Goal: Task Accomplishment & Management: Use online tool/utility

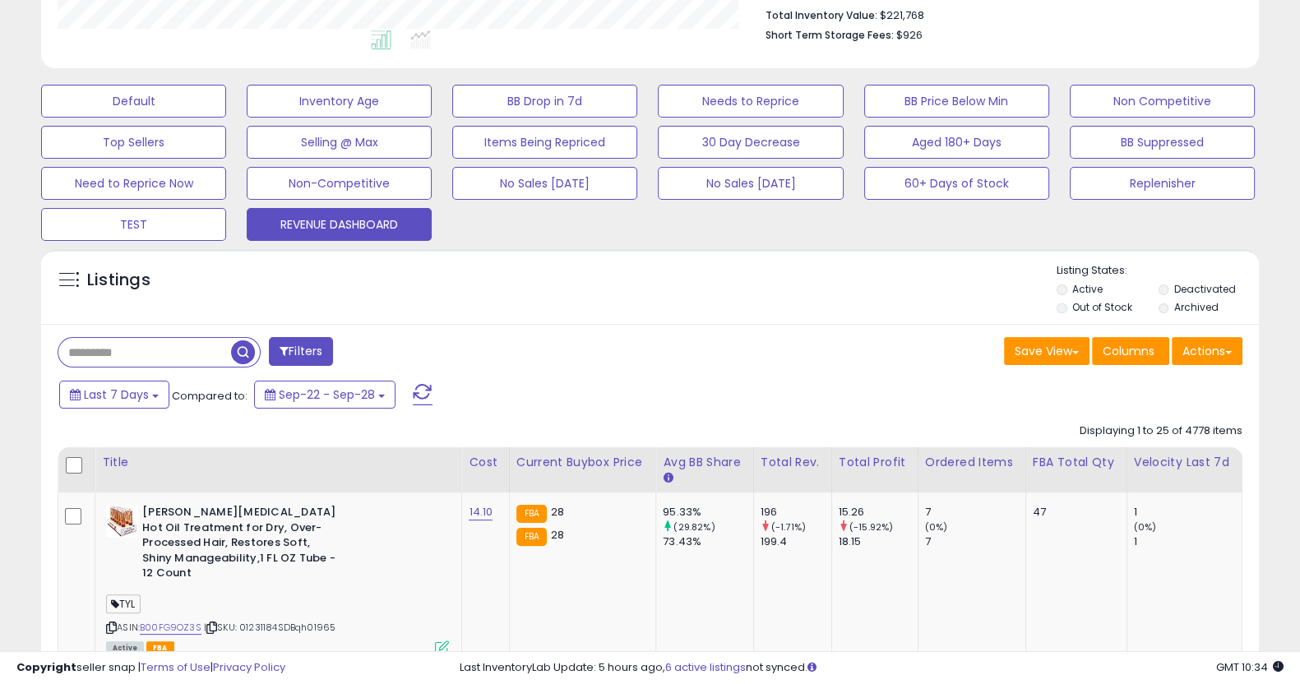
scroll to position [535, 0]
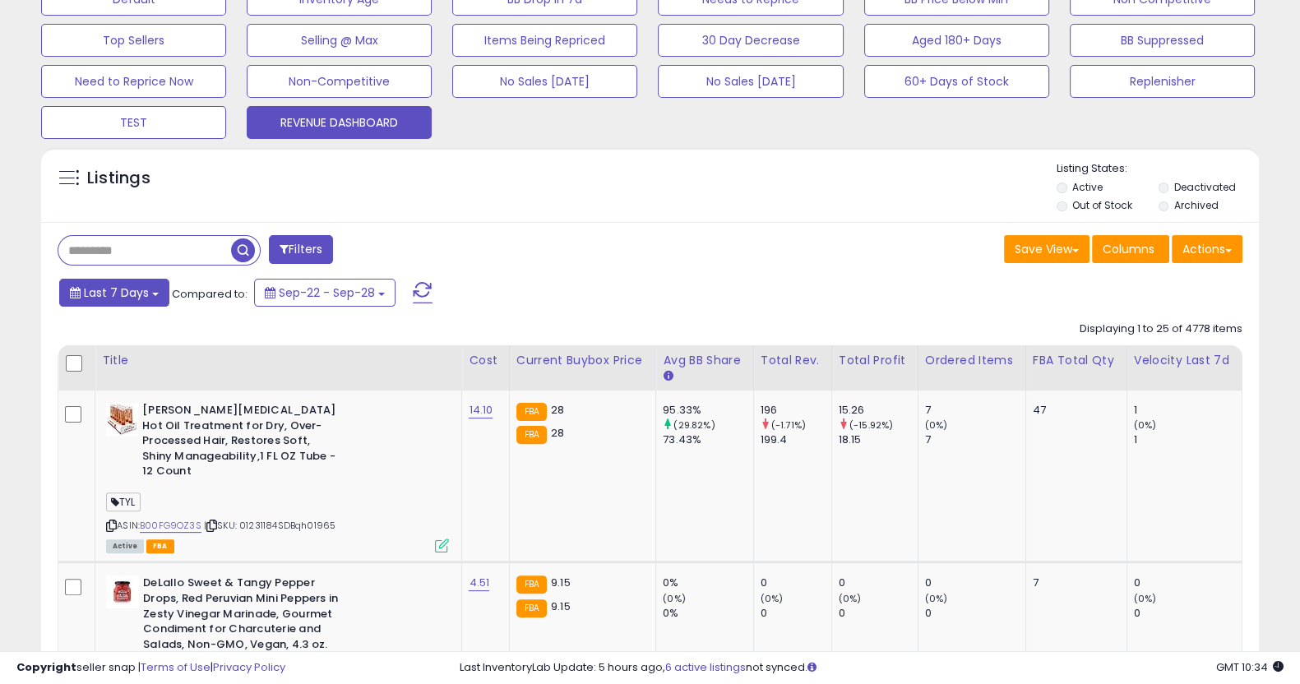
click at [128, 298] on span "Last 7 Days" at bounding box center [116, 293] width 65 height 16
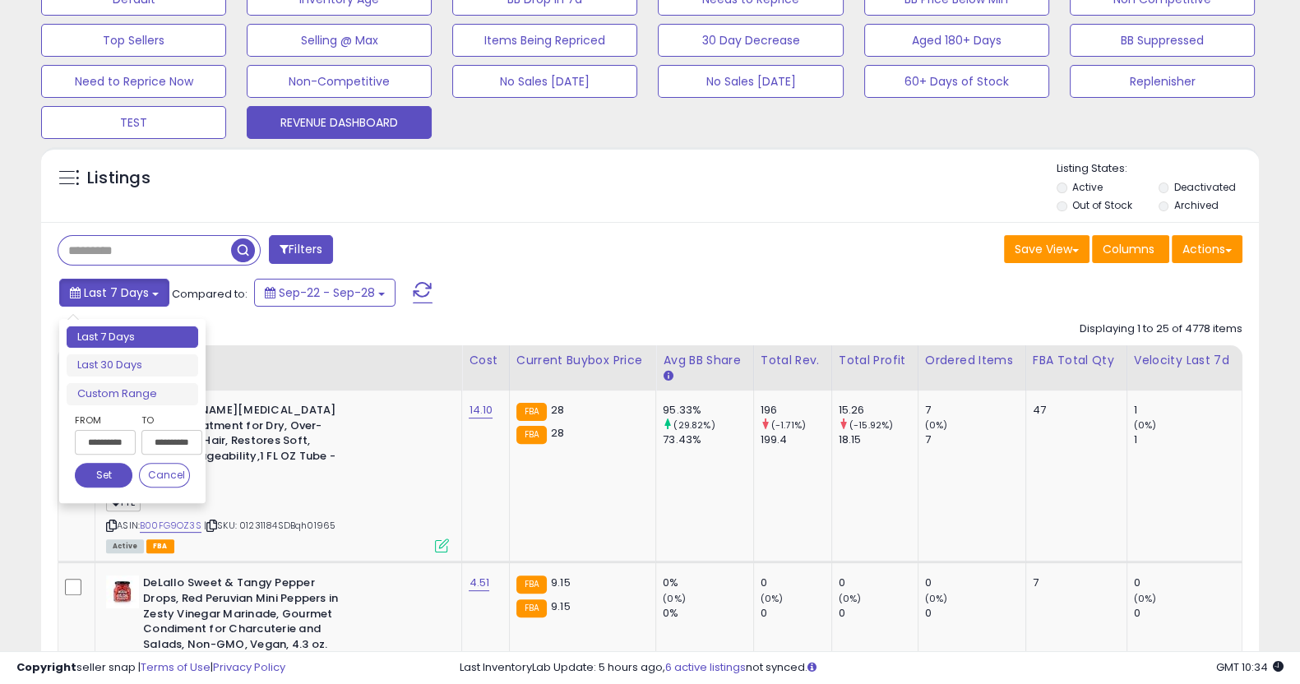
click at [128, 298] on span "Last 7 Days" at bounding box center [116, 293] width 65 height 16
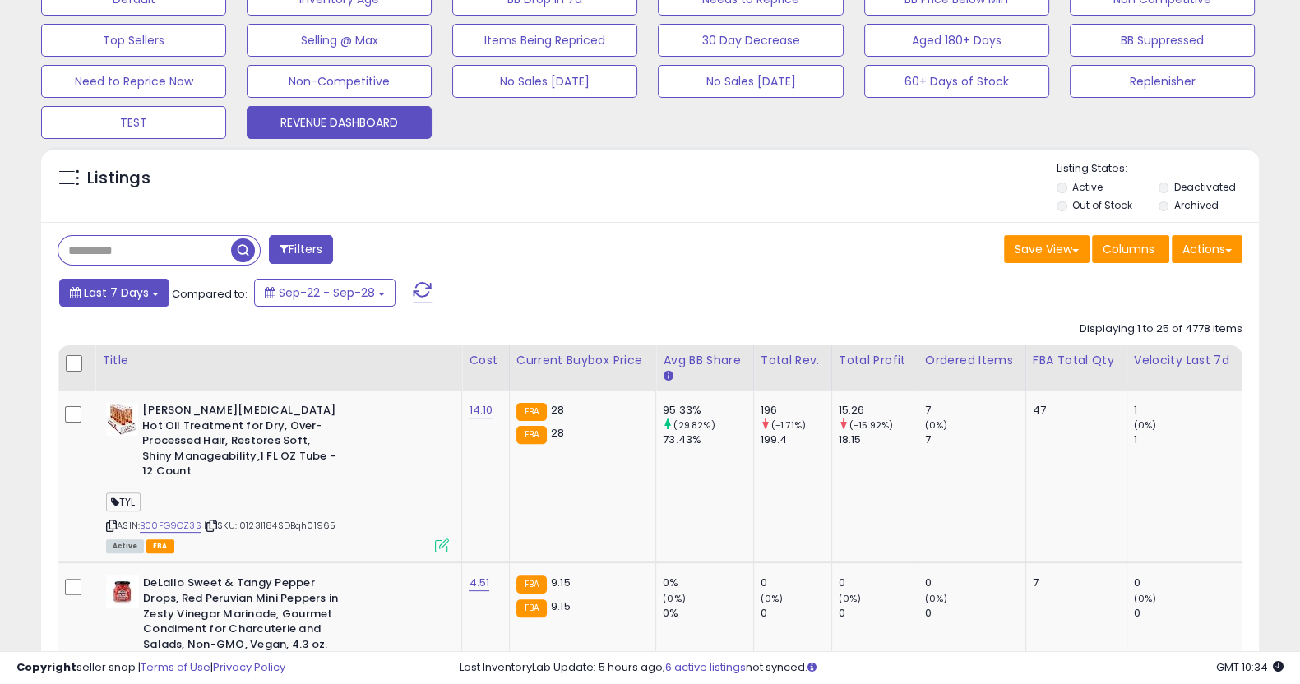
click at [128, 298] on span "Last 7 Days" at bounding box center [116, 293] width 65 height 16
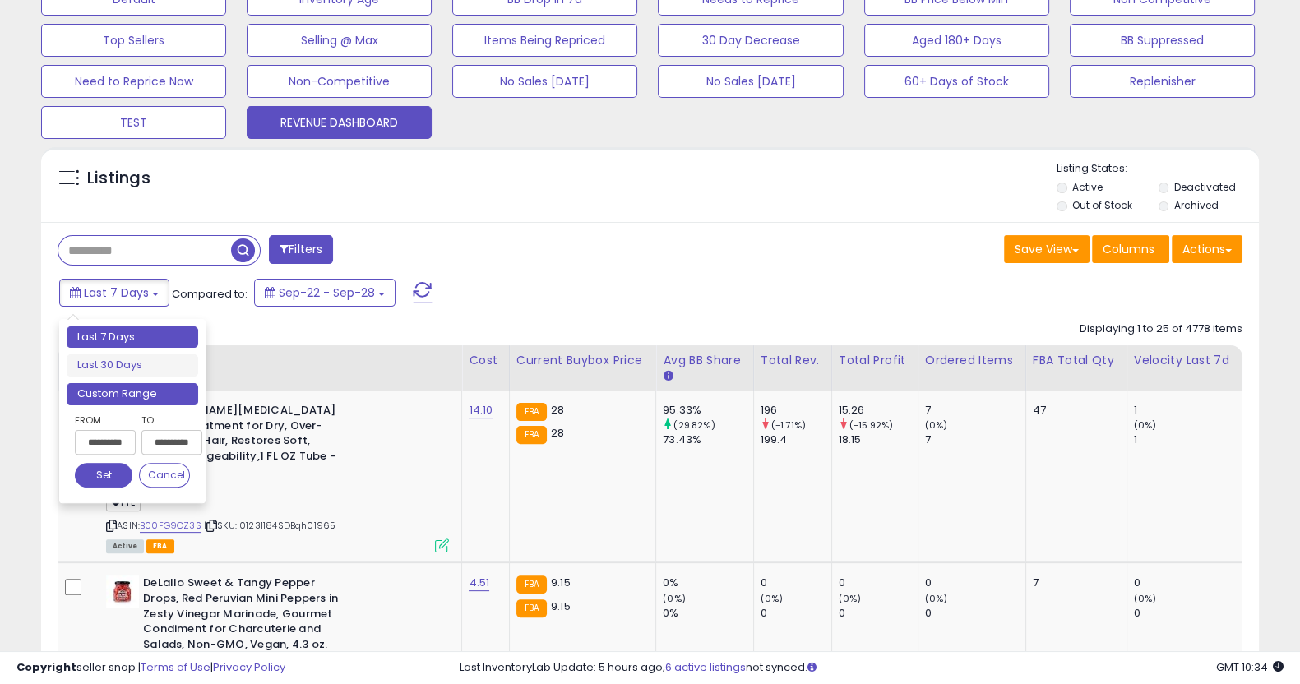
click at [120, 387] on li "Custom Range" at bounding box center [133, 394] width 132 height 22
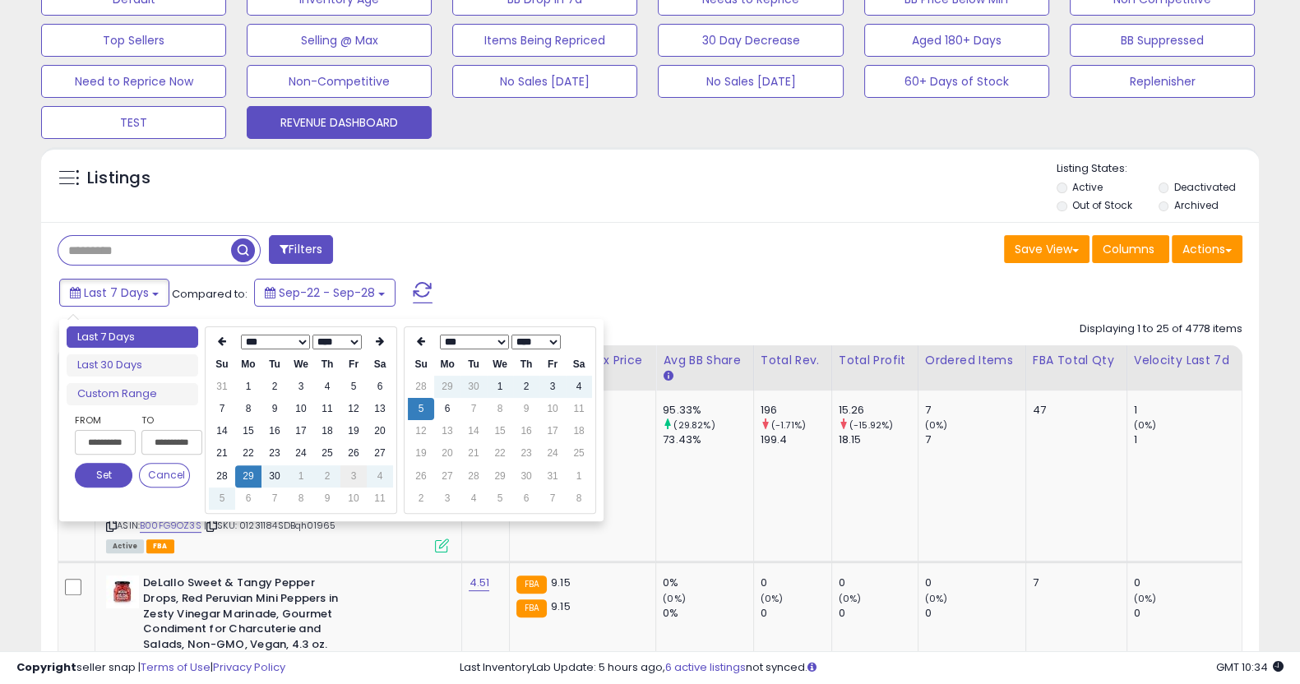
type input "**********"
click at [351, 471] on td "3" at bounding box center [353, 476] width 26 height 22
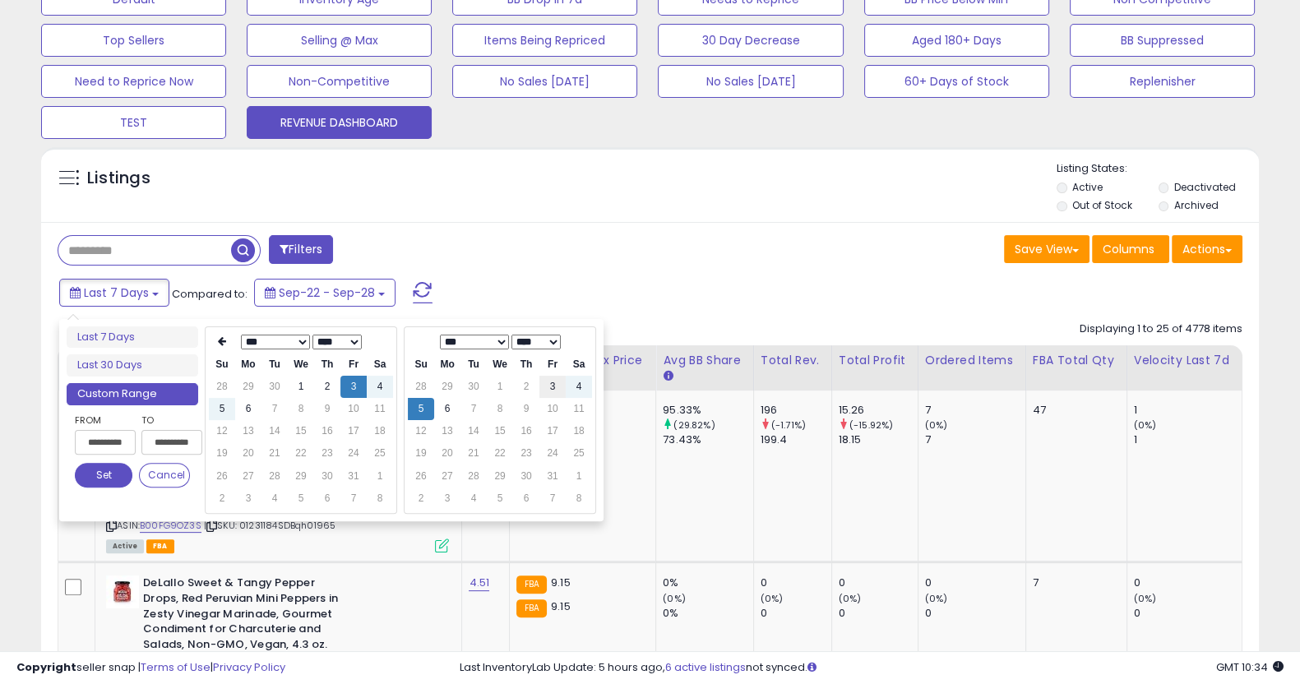
type input "**********"
click at [551, 387] on td "3" at bounding box center [553, 387] width 26 height 22
click at [104, 472] on button "Set" at bounding box center [104, 475] width 58 height 25
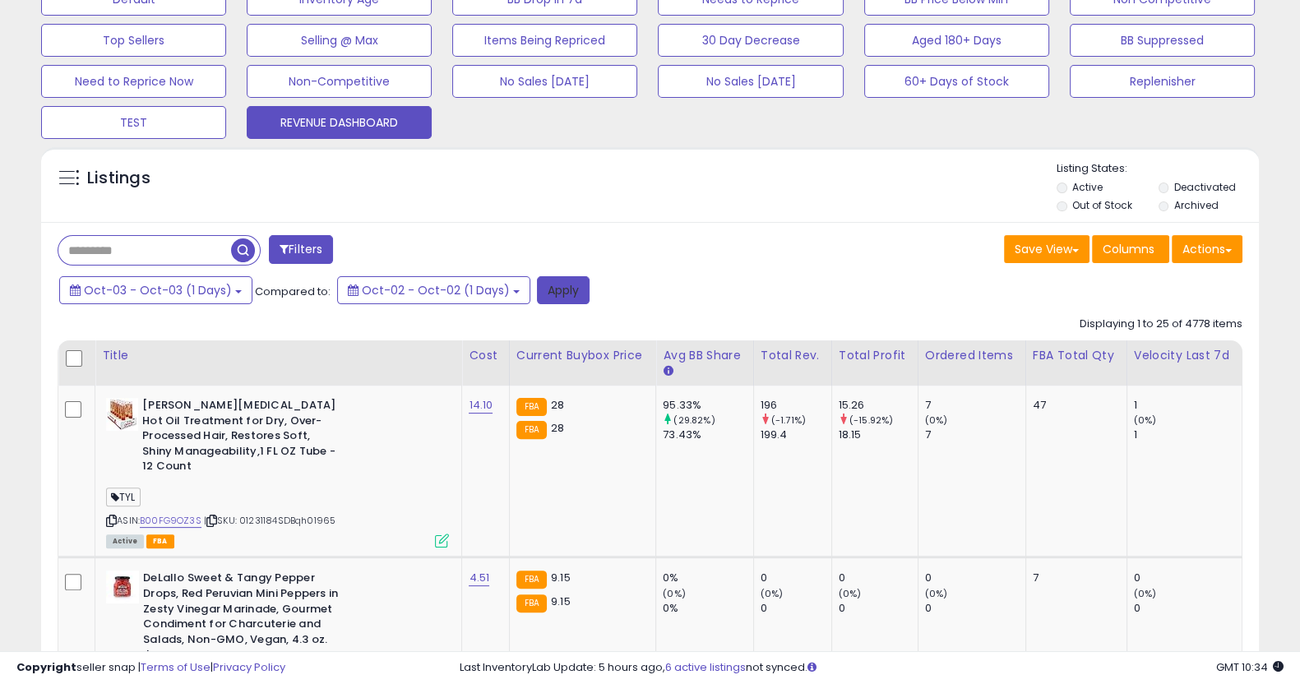
click at [537, 291] on button "Apply" at bounding box center [563, 290] width 53 height 28
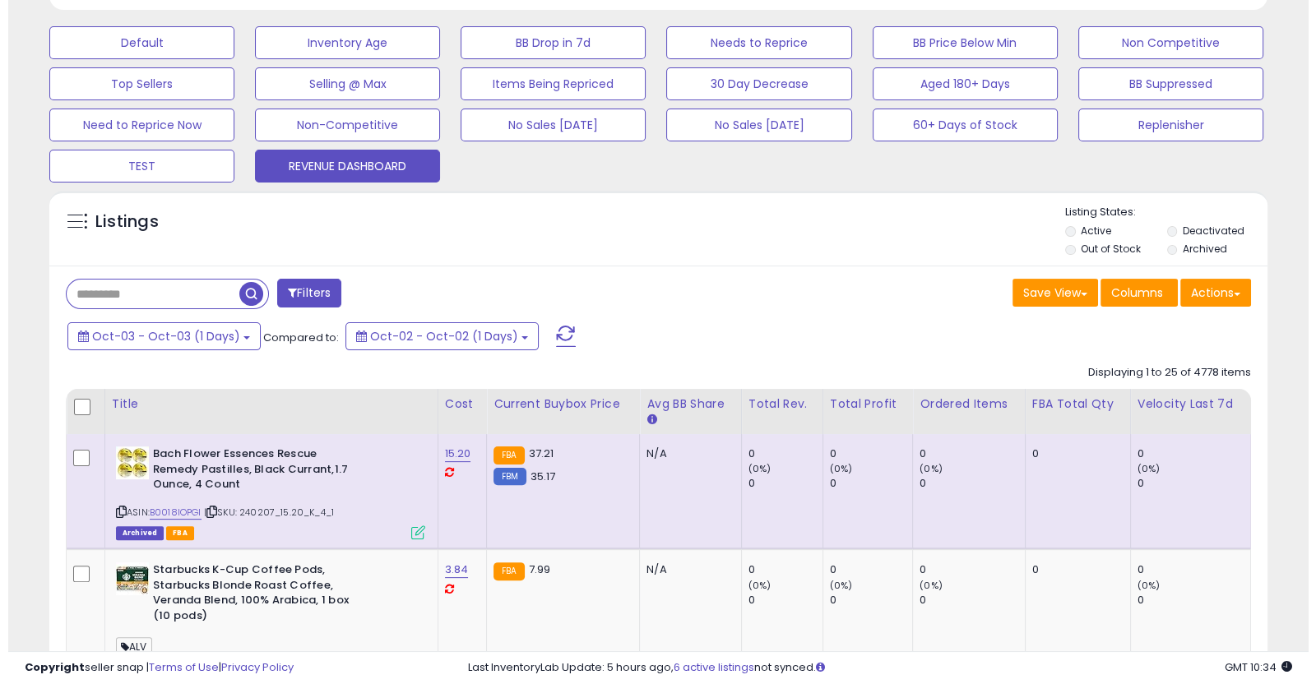
scroll to position [382, 0]
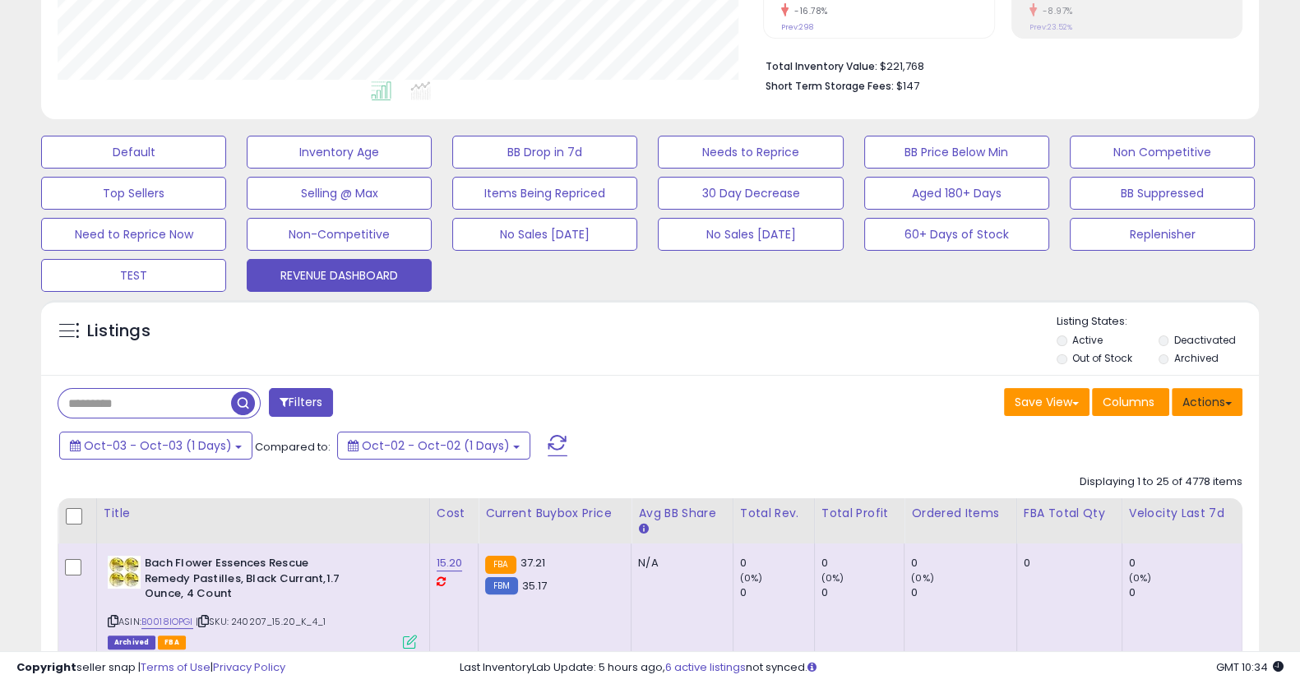
click at [1183, 392] on button "Actions" at bounding box center [1207, 402] width 71 height 28
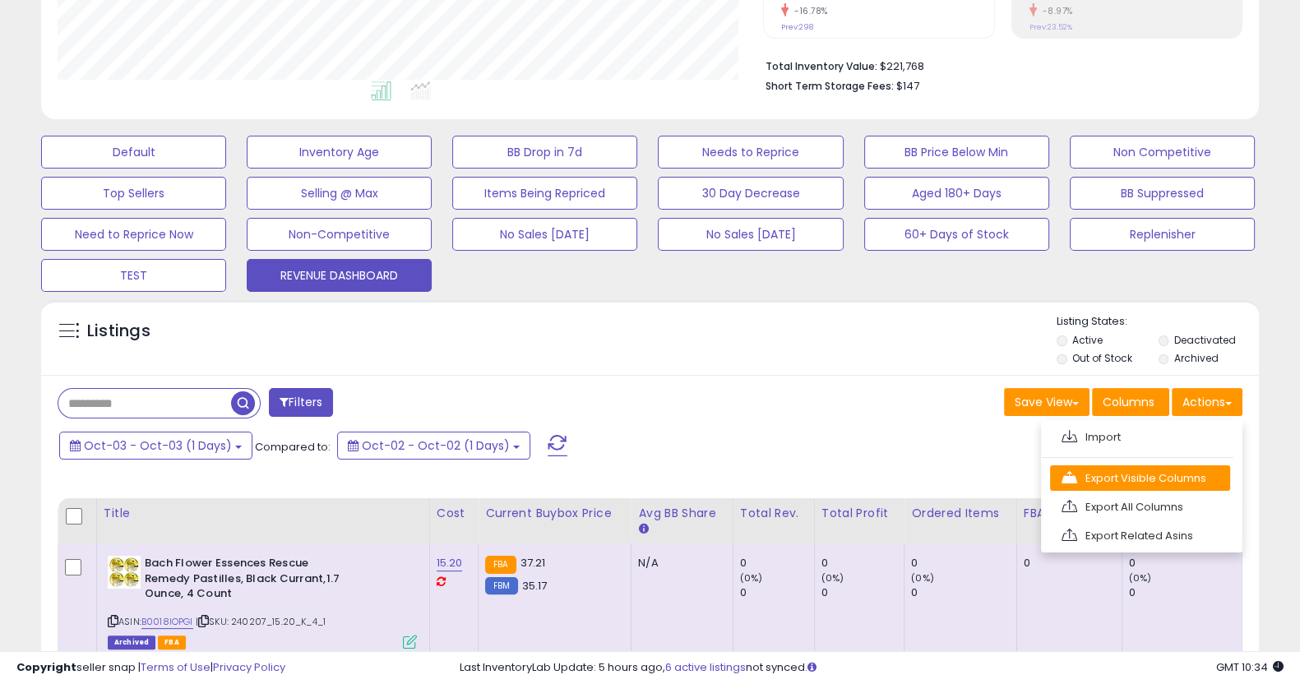
click at [1160, 481] on link "Export Visible Columns" at bounding box center [1140, 477] width 180 height 25
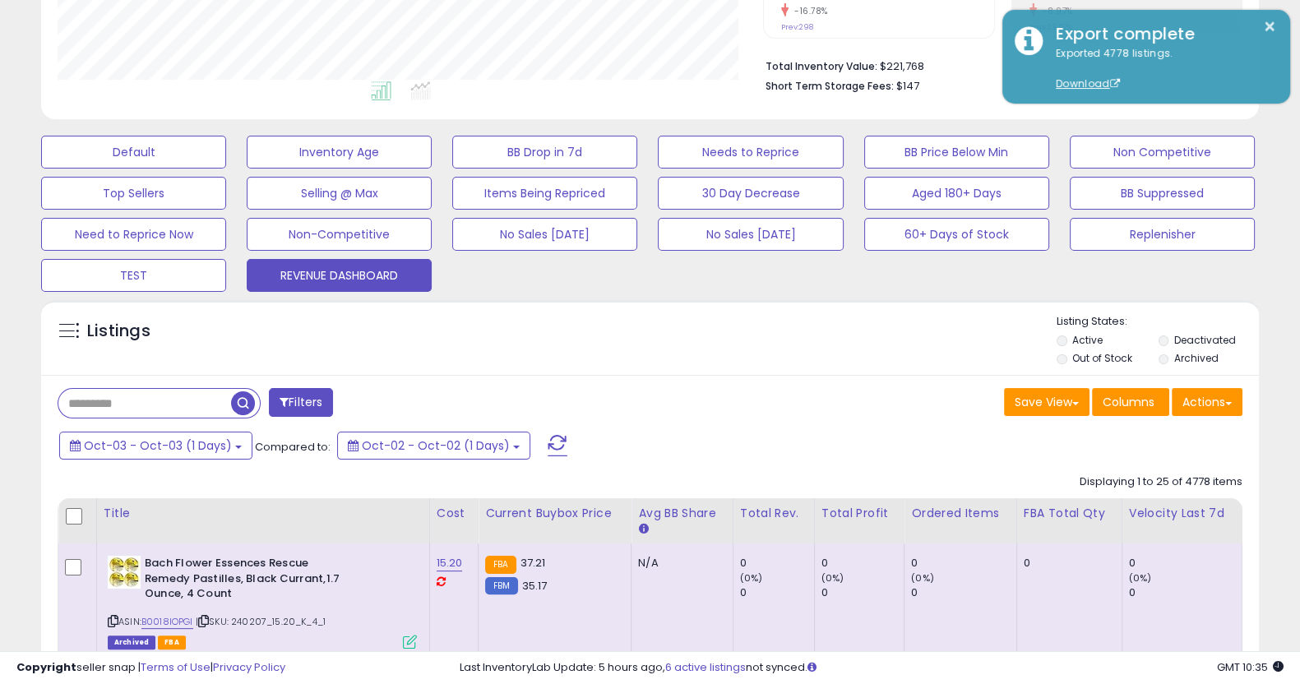
click at [212, 448] on span "Oct-03 - Oct-03 (1 Days)" at bounding box center [158, 446] width 148 height 16
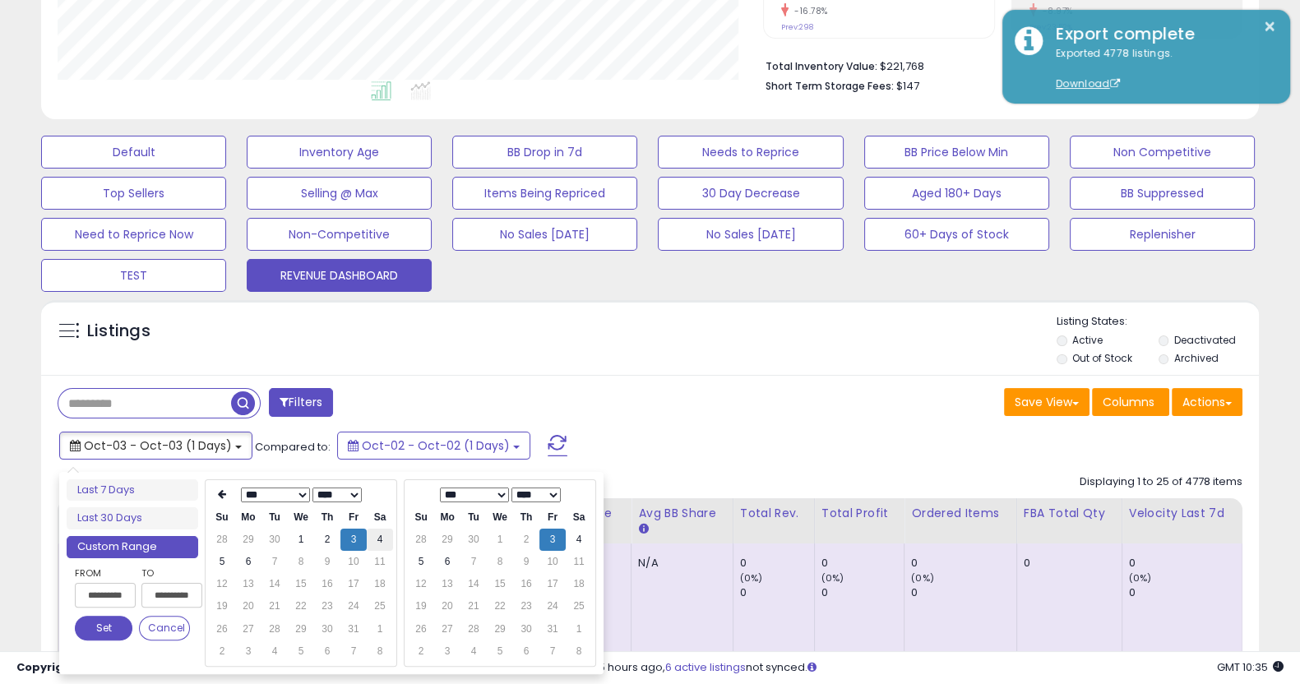
type input "**********"
click at [378, 538] on td "4" at bounding box center [380, 540] width 26 height 22
type input "**********"
click at [110, 632] on button "Set" at bounding box center [104, 628] width 58 height 25
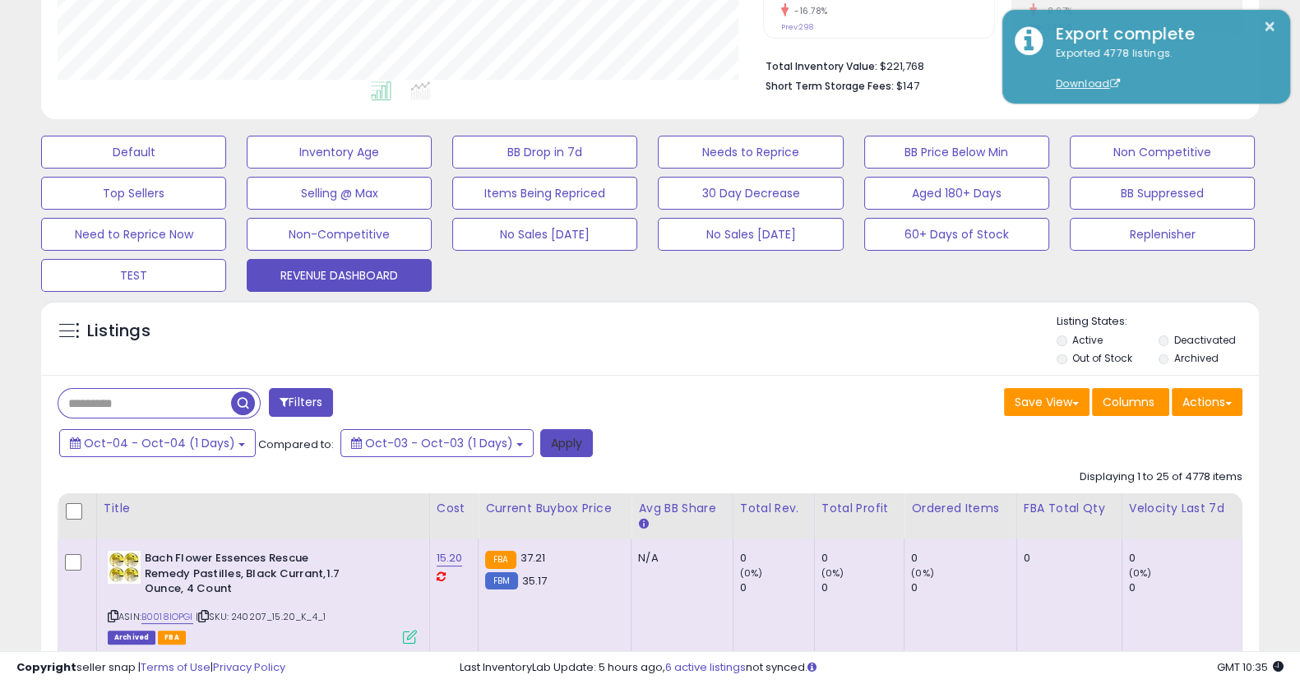
click at [558, 445] on button "Apply" at bounding box center [566, 443] width 53 height 28
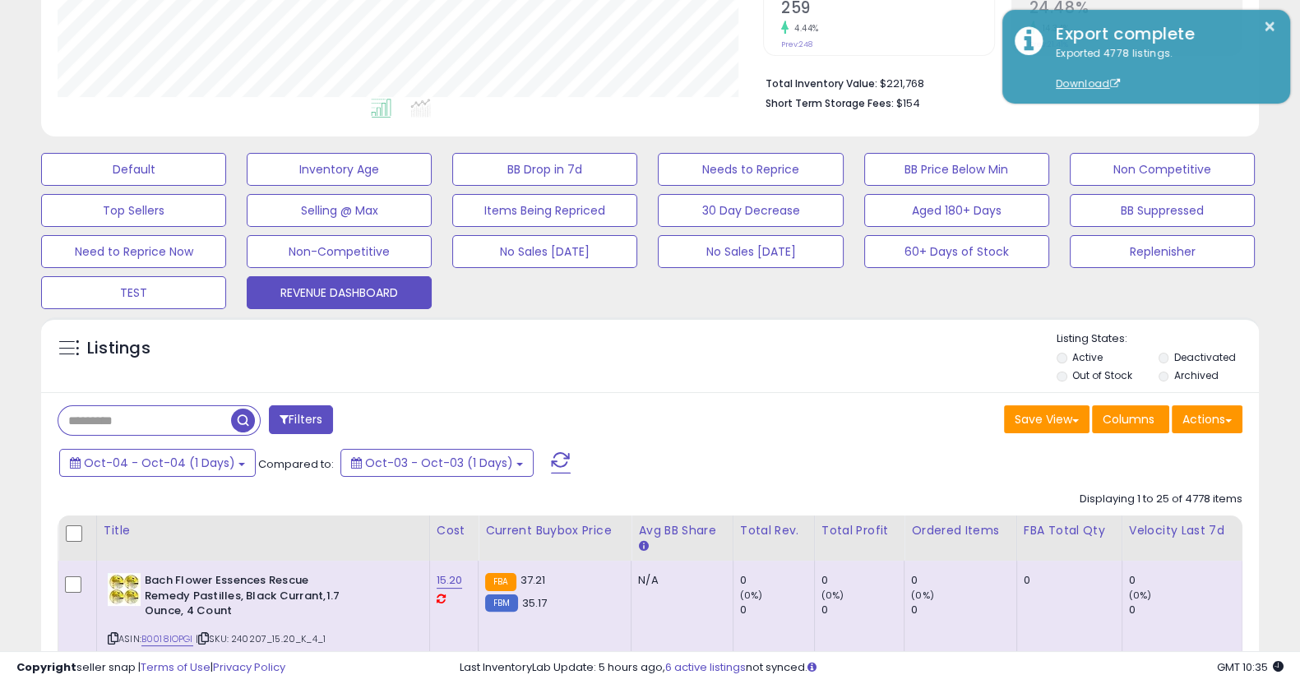
scroll to position [391, 0]
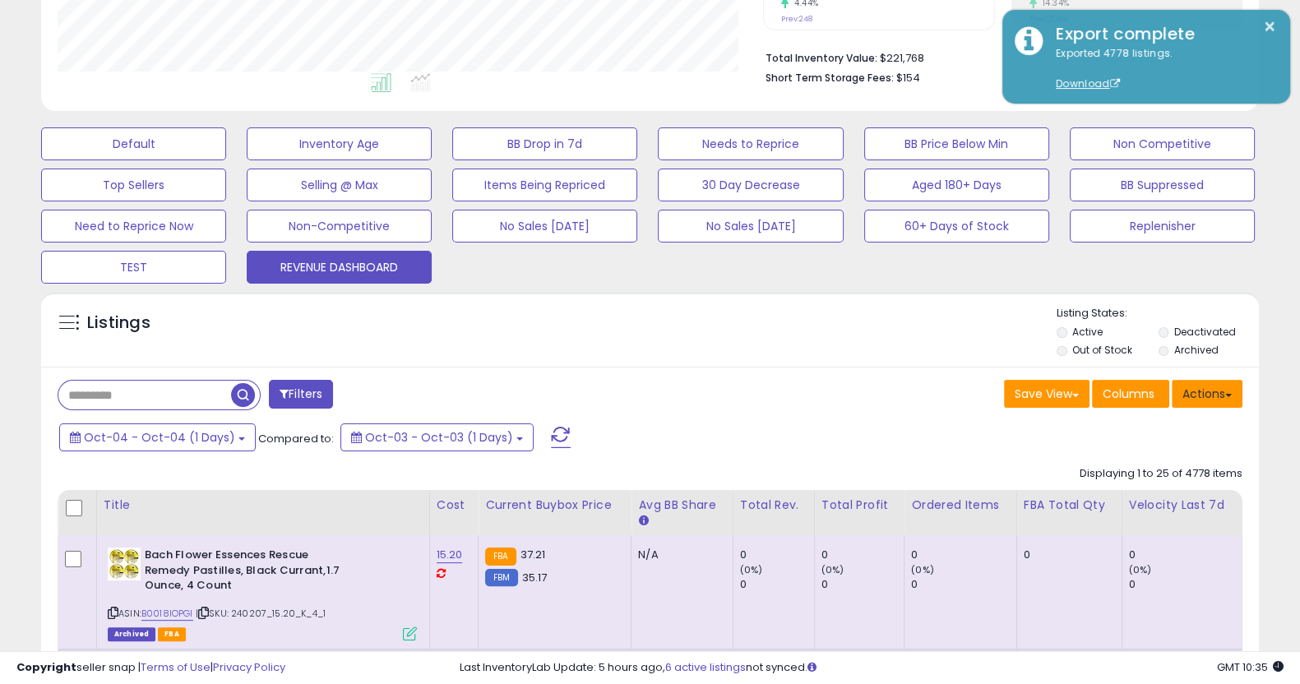
click at [1193, 396] on button "Actions" at bounding box center [1207, 394] width 71 height 28
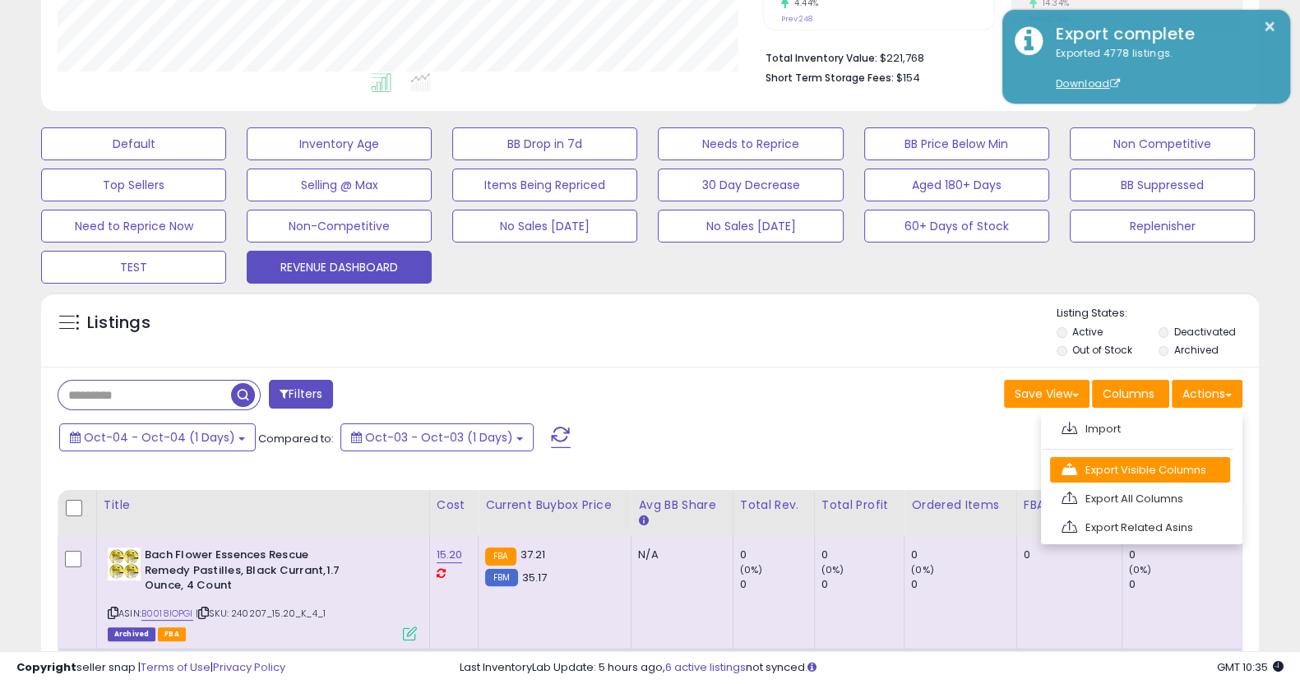
click at [1158, 465] on link "Export Visible Columns" at bounding box center [1140, 469] width 180 height 25
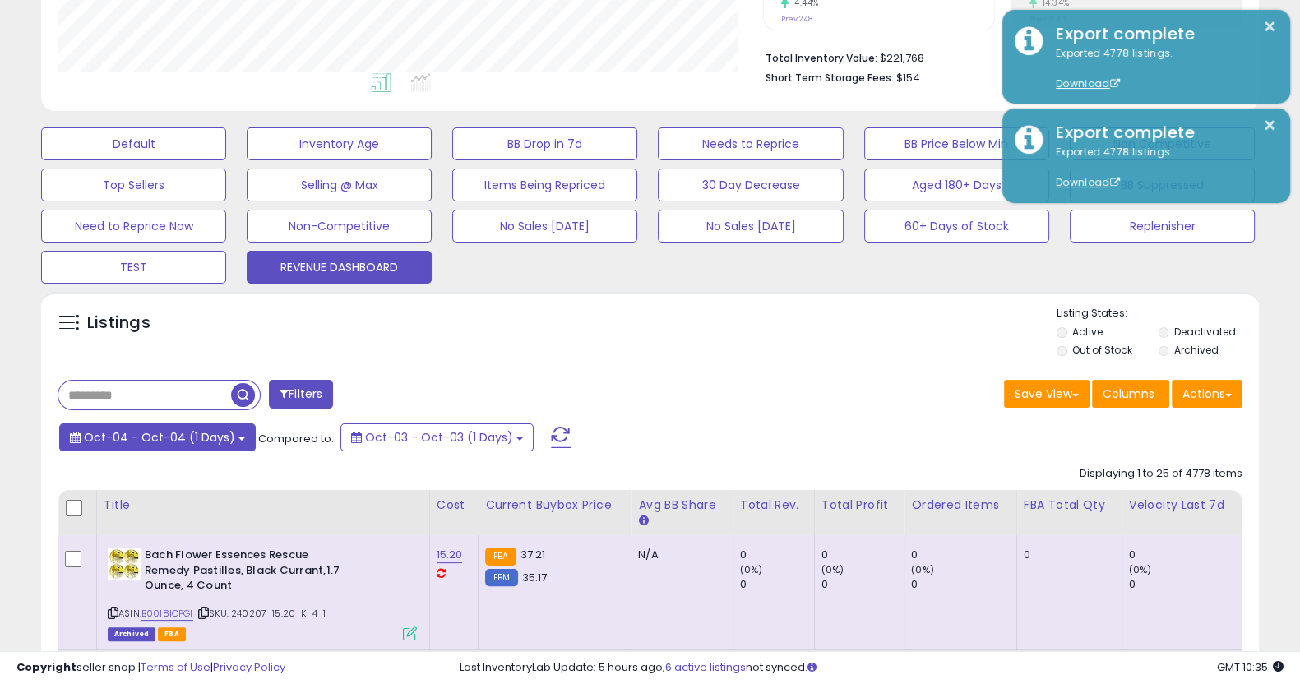
click at [144, 441] on span "Oct-04 - Oct-04 (1 Days)" at bounding box center [159, 437] width 151 height 16
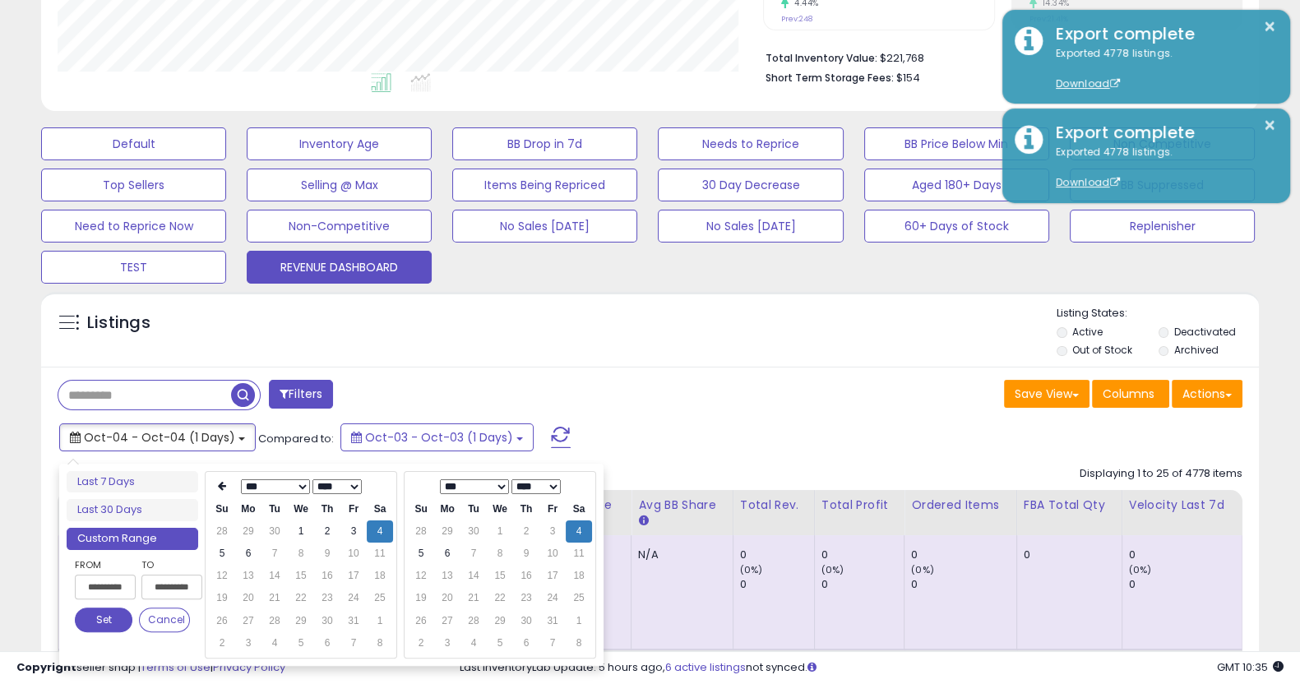
type input "**********"
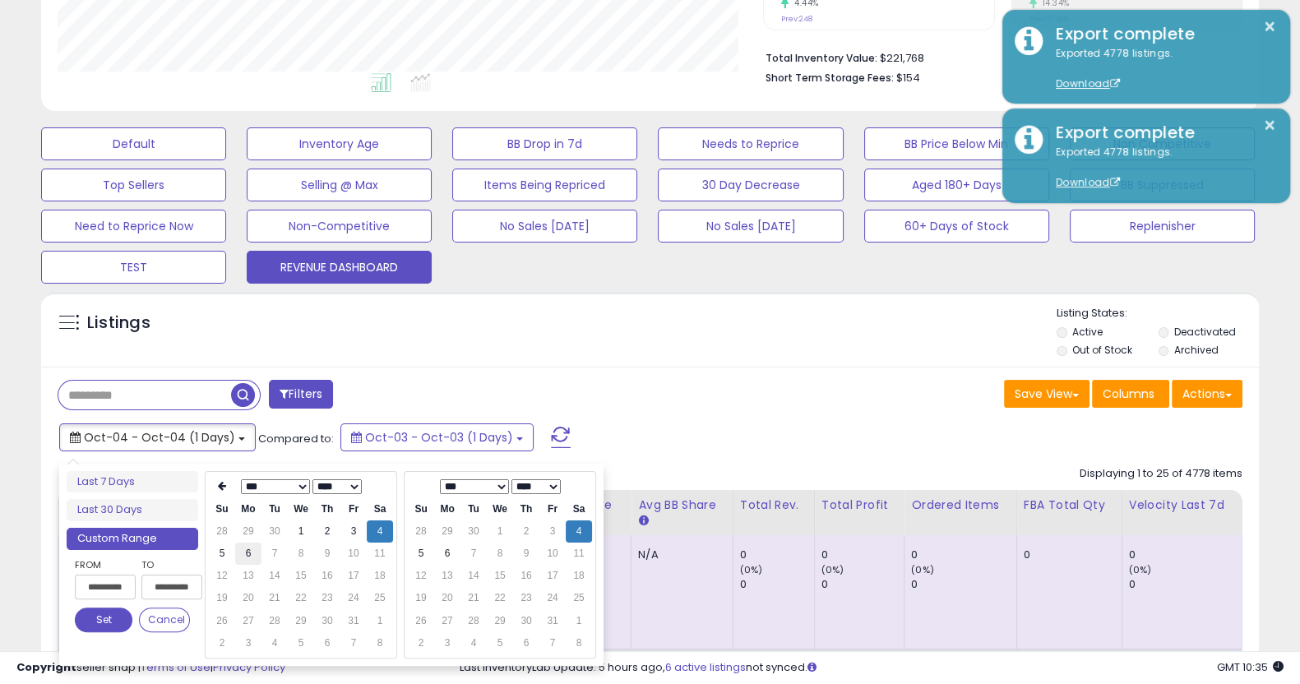
type input "**********"
click at [220, 557] on td "5" at bounding box center [222, 554] width 26 height 22
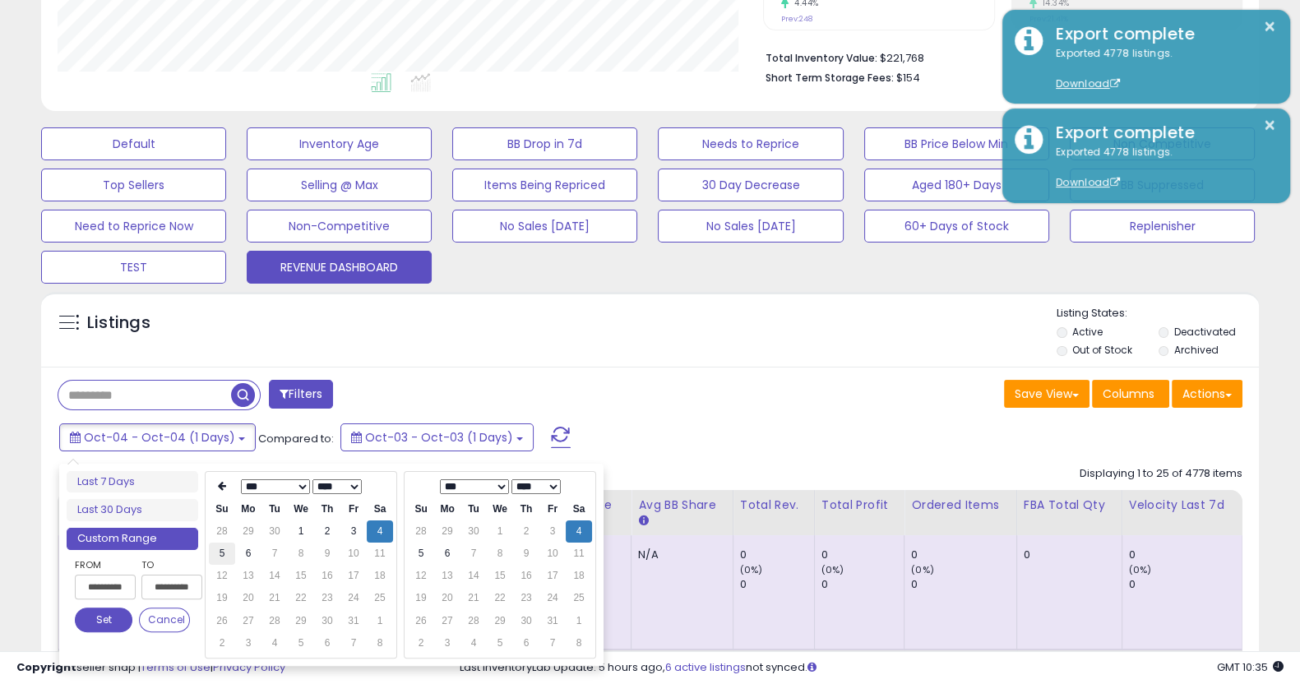
type input "**********"
click at [112, 624] on button "Set" at bounding box center [104, 620] width 58 height 25
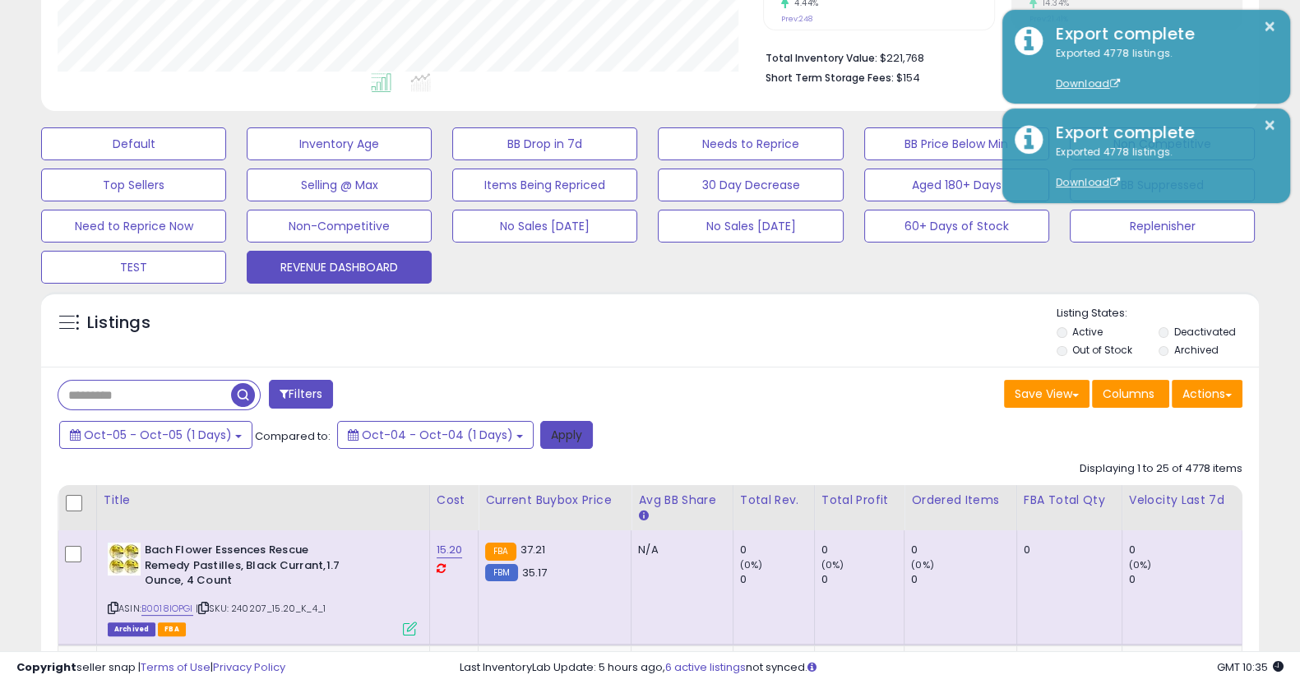
click at [540, 442] on button "Apply" at bounding box center [566, 435] width 53 height 28
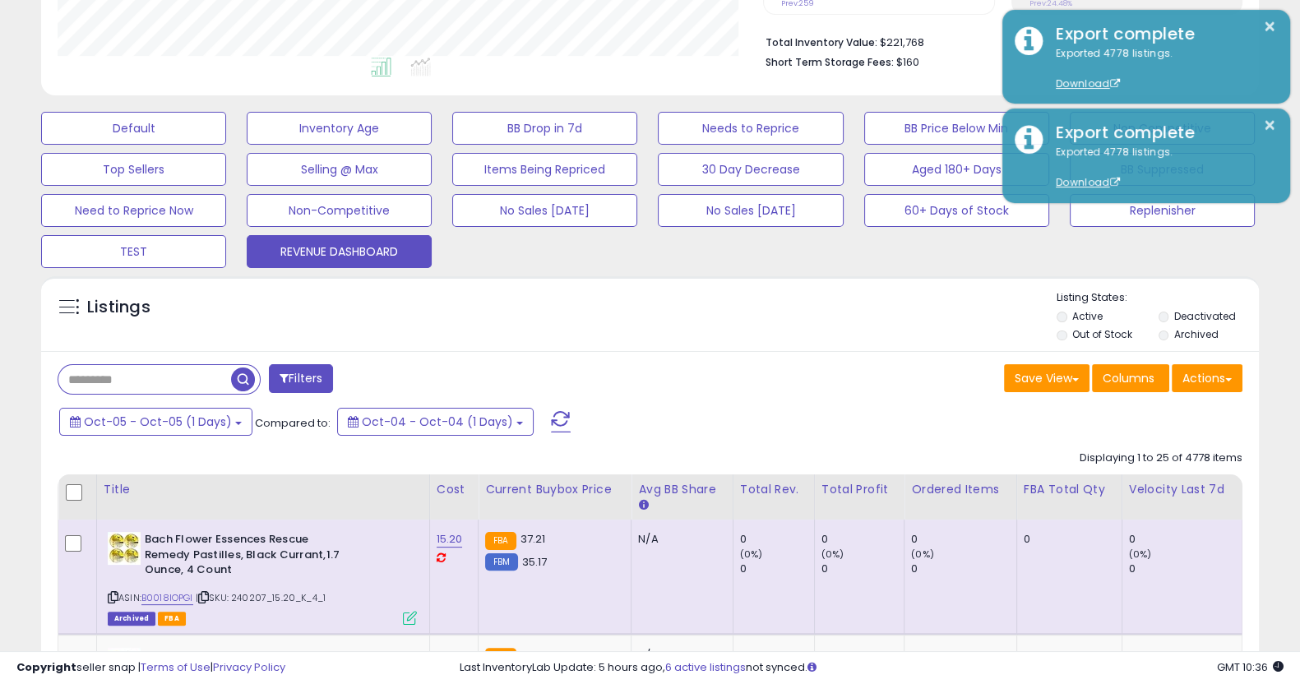
scroll to position [414, 0]
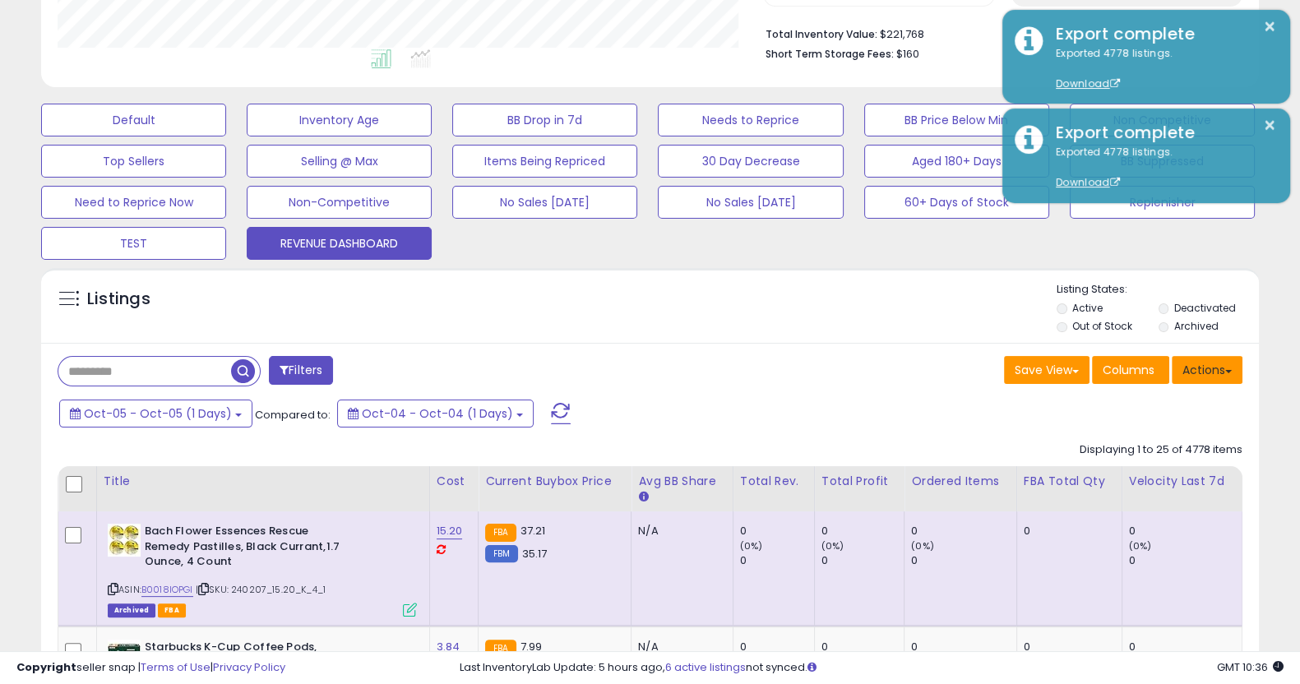
click at [1195, 372] on button "Actions" at bounding box center [1207, 370] width 71 height 28
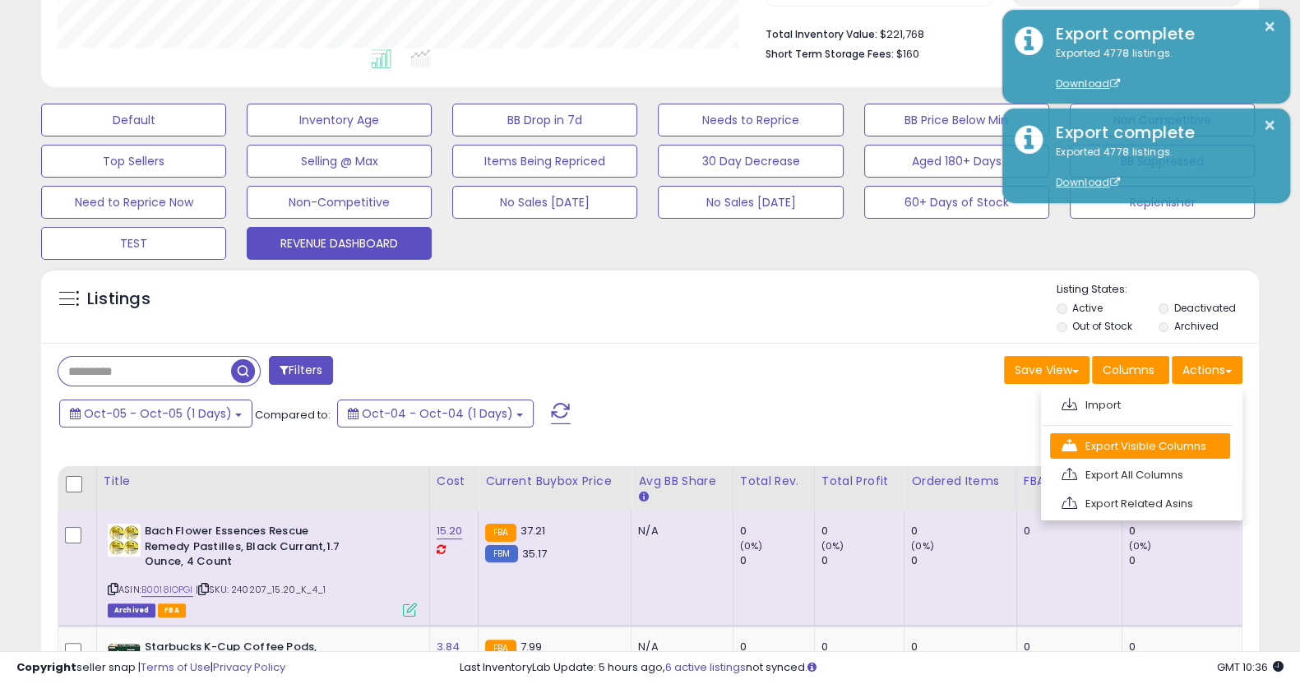
click at [1172, 448] on link "Export Visible Columns" at bounding box center [1140, 445] width 180 height 25
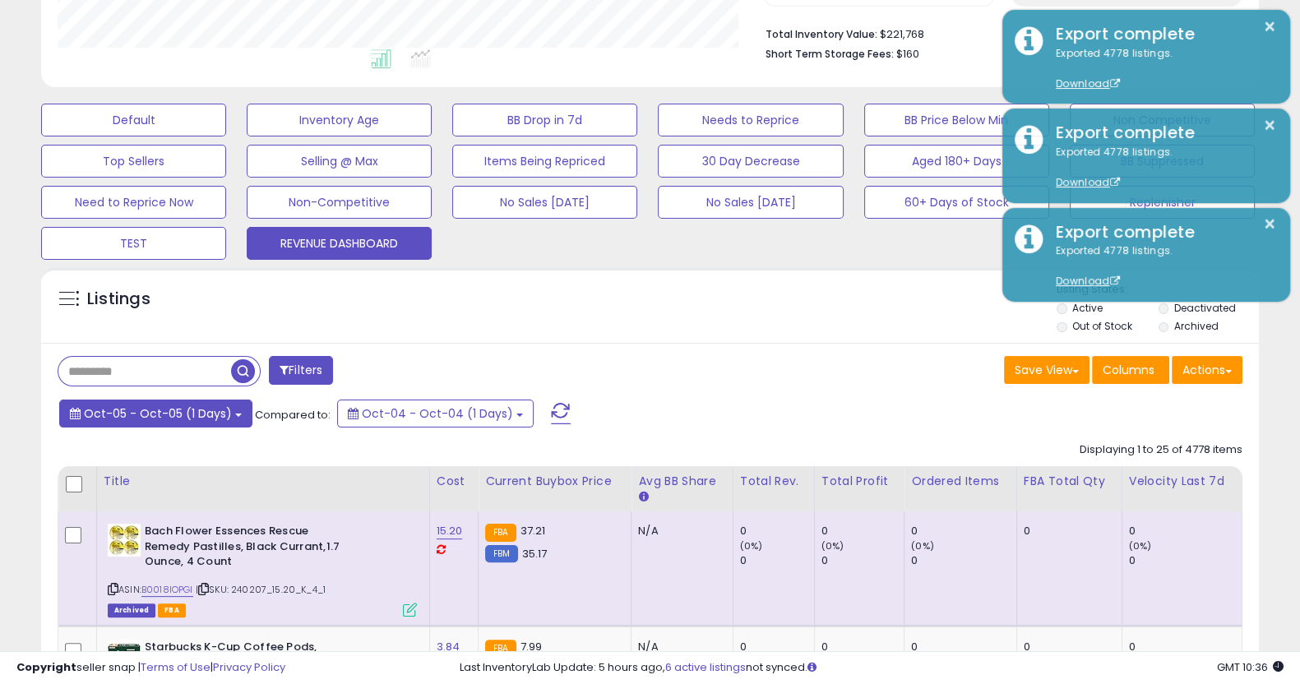
click at [181, 409] on span "Oct-05 - Oct-05 (1 Days)" at bounding box center [158, 413] width 148 height 16
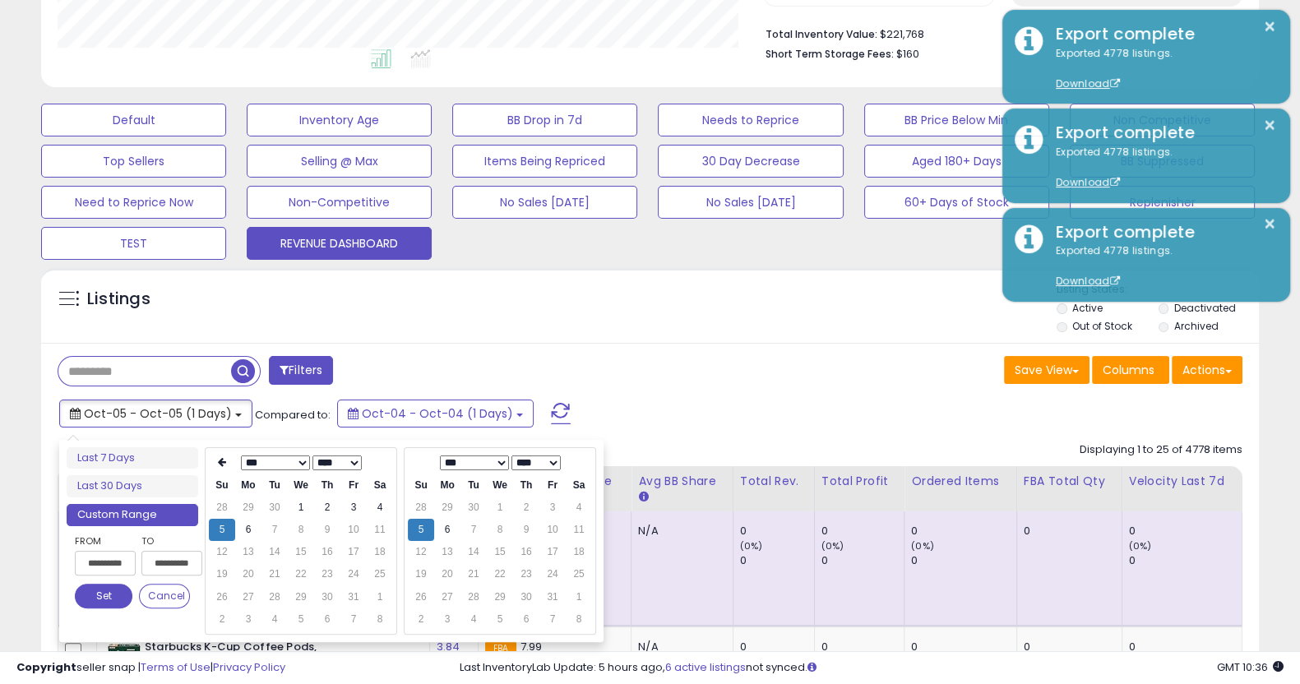
type input "**********"
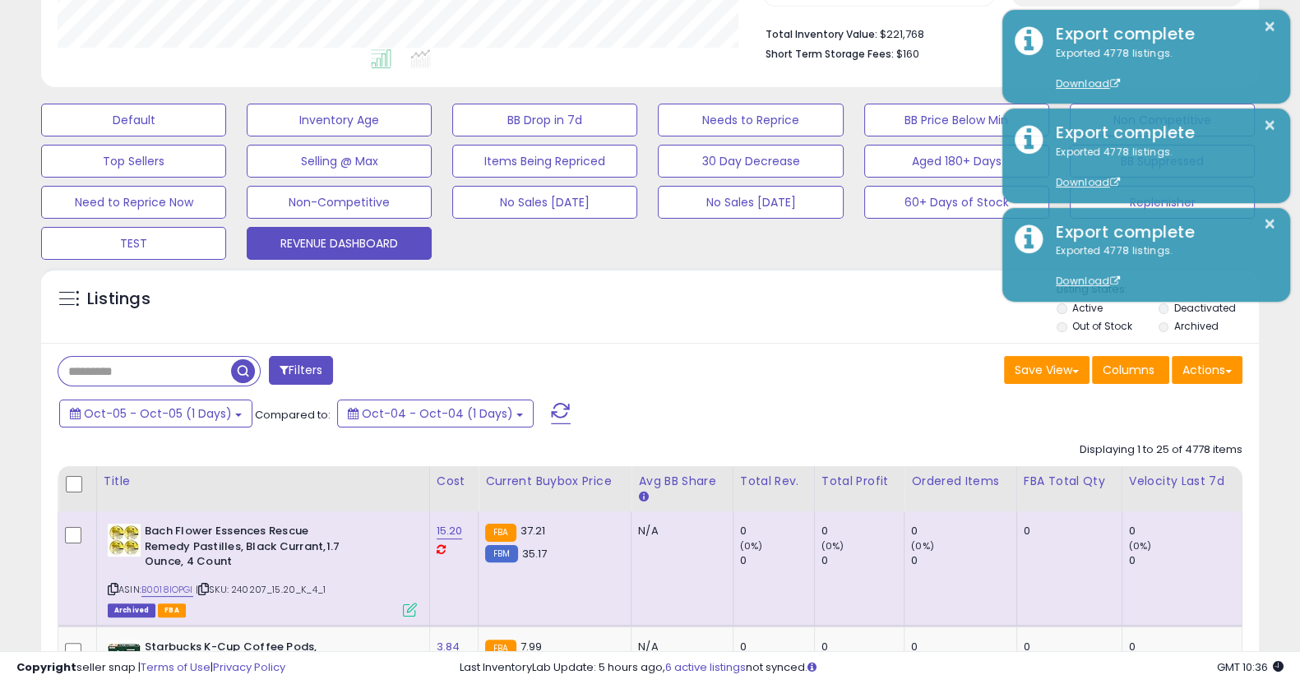
click at [209, 337] on div "Listings" at bounding box center [650, 310] width 1218 height 56
click at [182, 250] on button "TEST" at bounding box center [133, 243] width 185 height 33
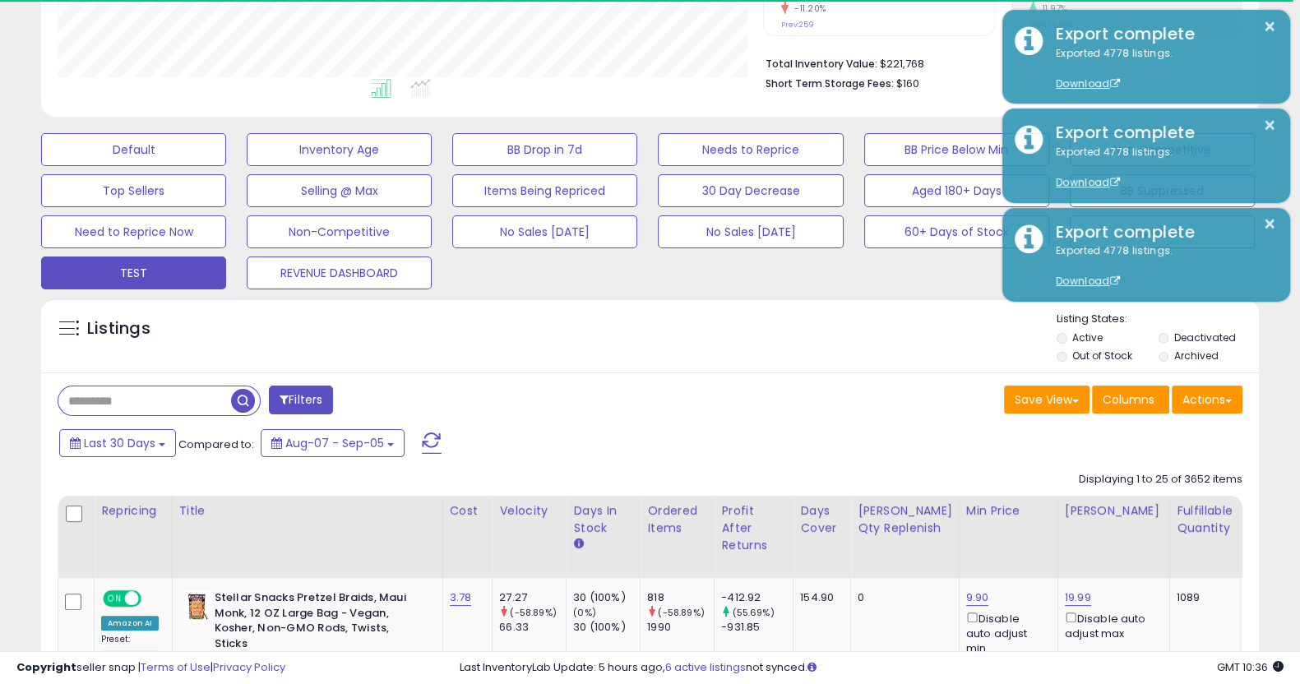
scroll to position [822077, 821708]
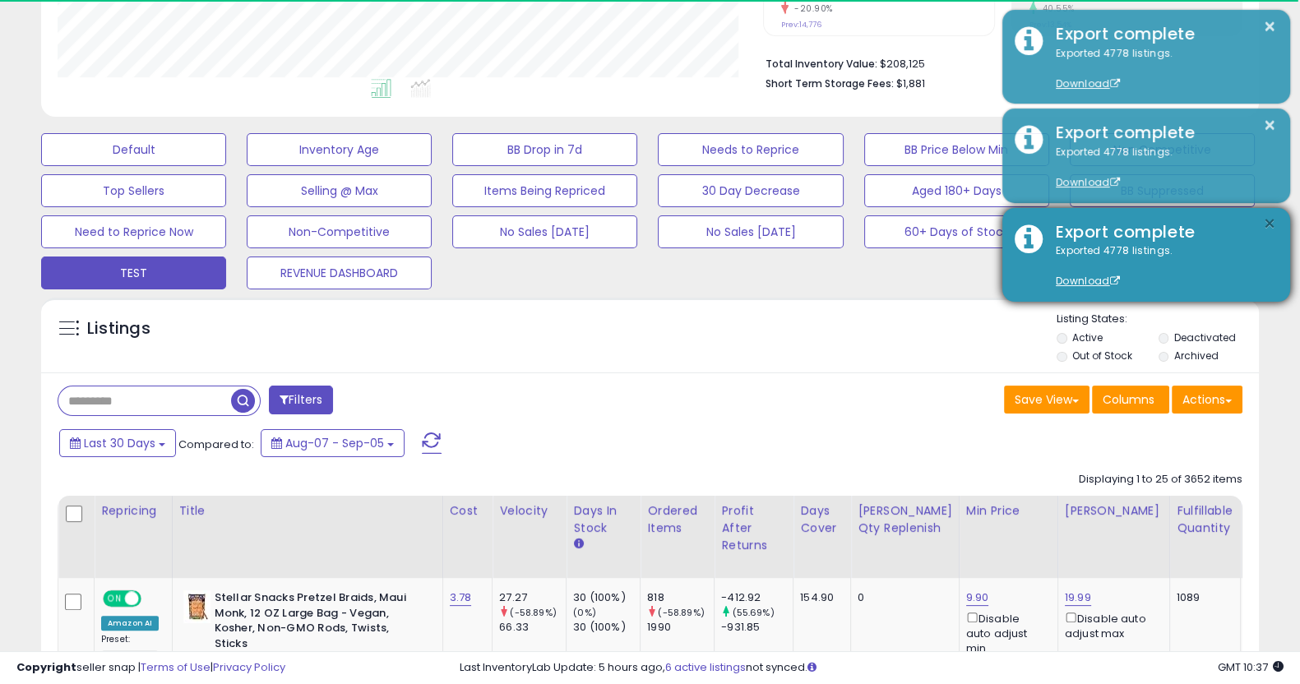
drag, startPoint x: 1265, startPoint y: 220, endPoint x: 1266, endPoint y: 208, distance: 12.4
click at [1266, 220] on button "×" at bounding box center [1269, 224] width 13 height 21
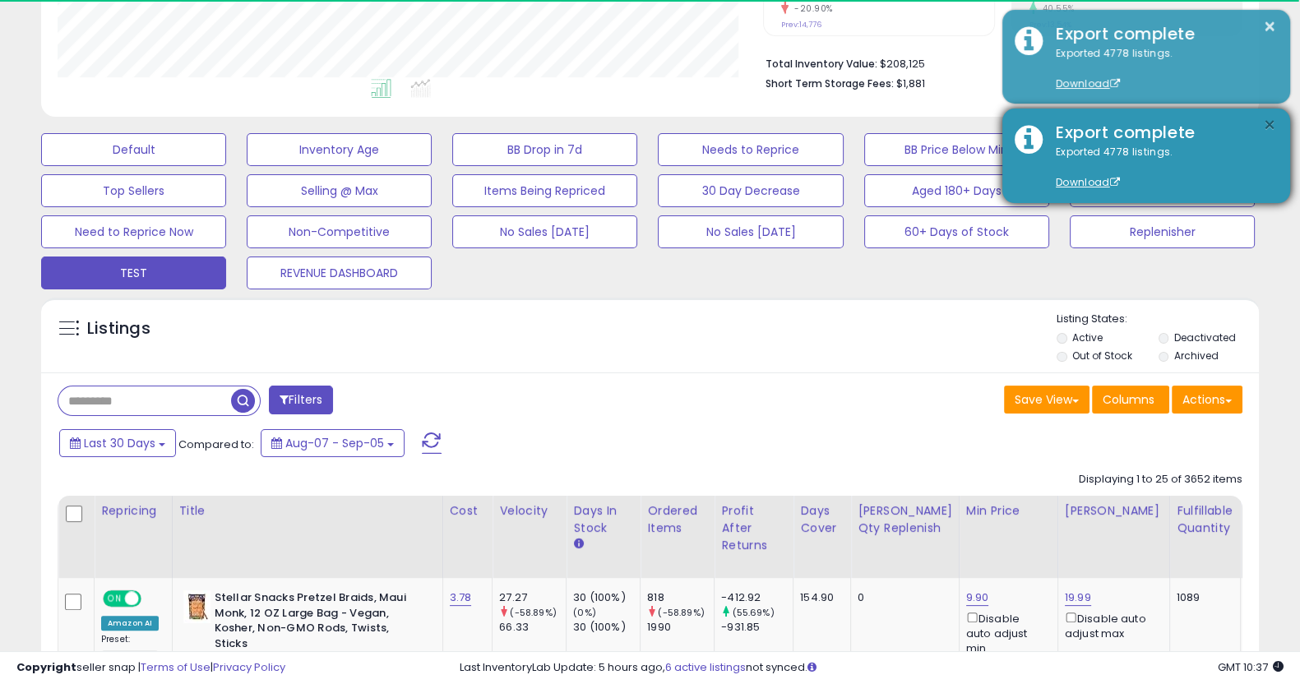
click at [1267, 125] on button "×" at bounding box center [1269, 125] width 13 height 21
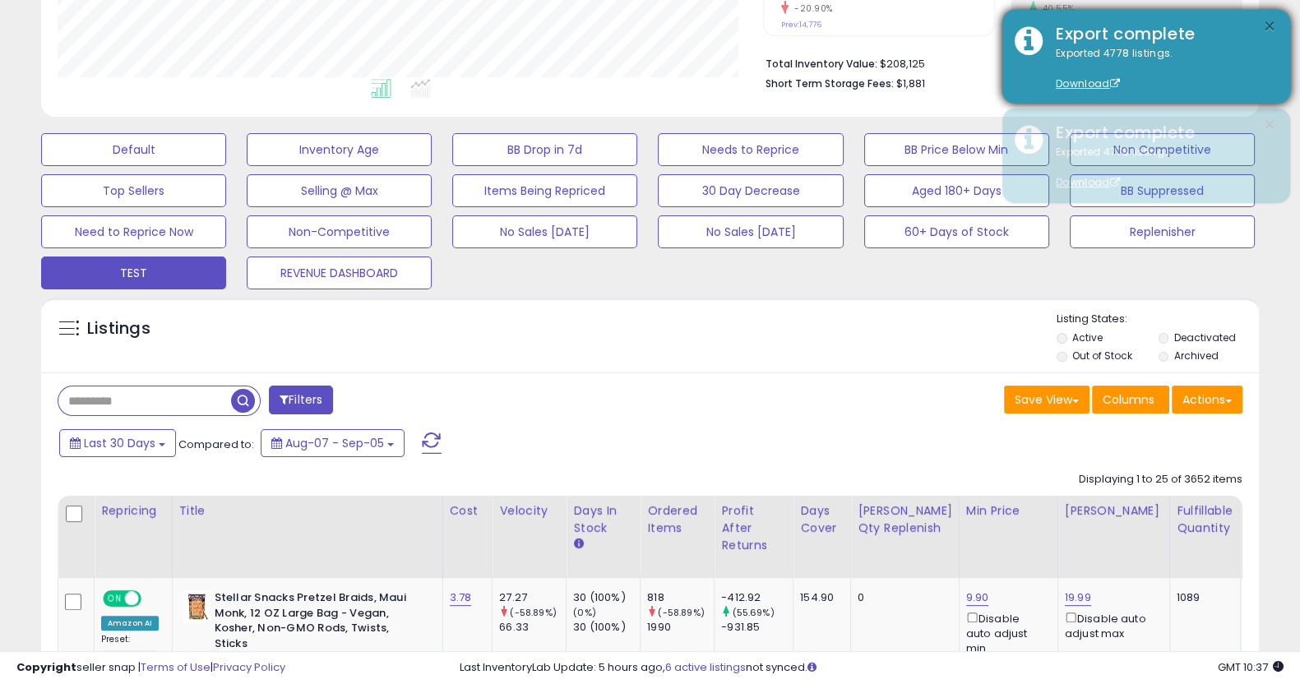
scroll to position [336, 705]
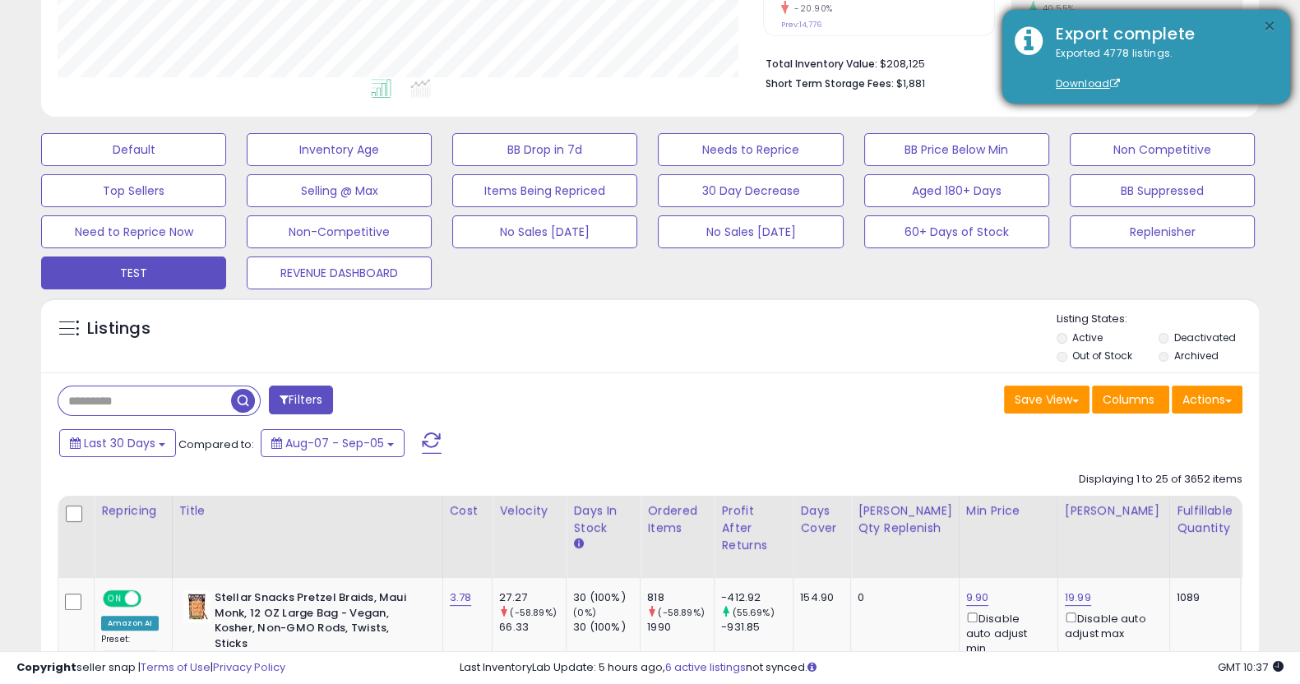
click at [1271, 26] on button "×" at bounding box center [1269, 26] width 13 height 21
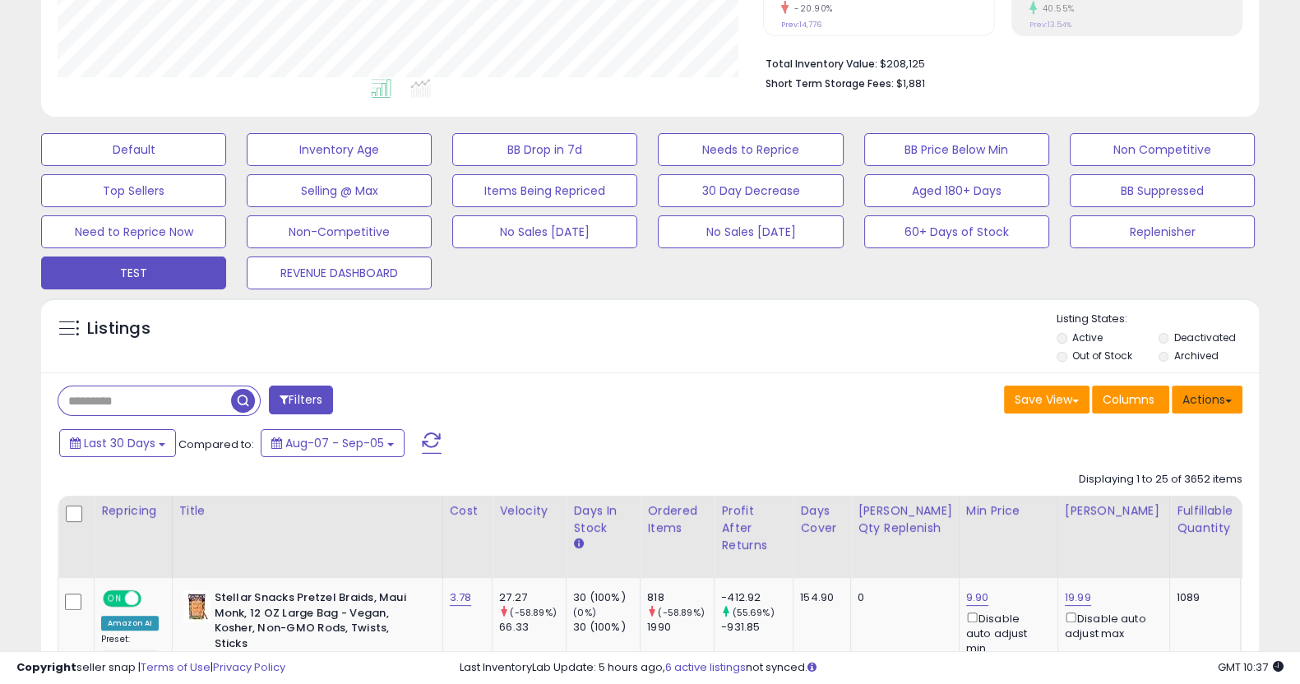
click at [1191, 396] on button "Actions" at bounding box center [1207, 400] width 71 height 28
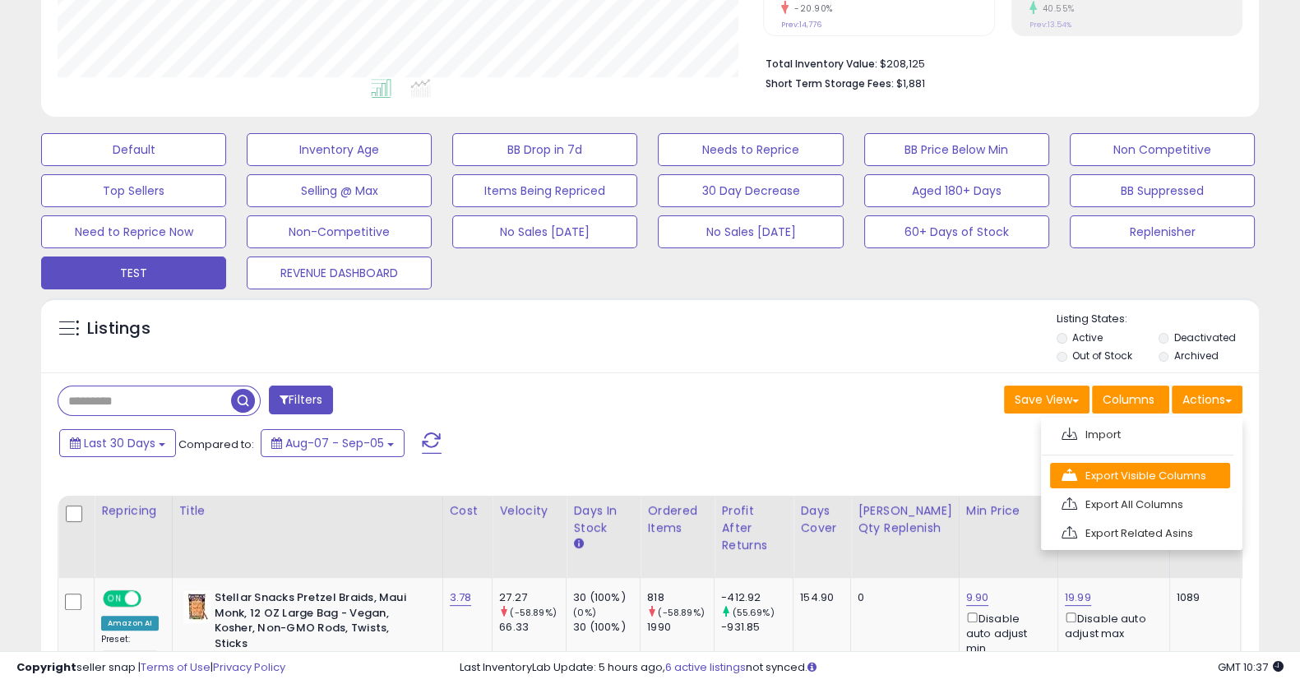
click at [1163, 470] on link "Export Visible Columns" at bounding box center [1140, 475] width 180 height 25
